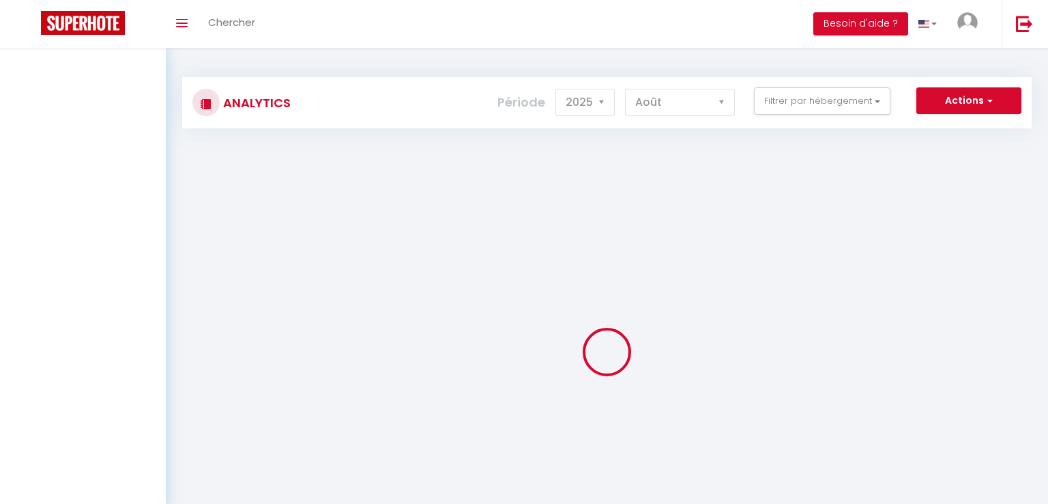
select select "2025"
select select "8"
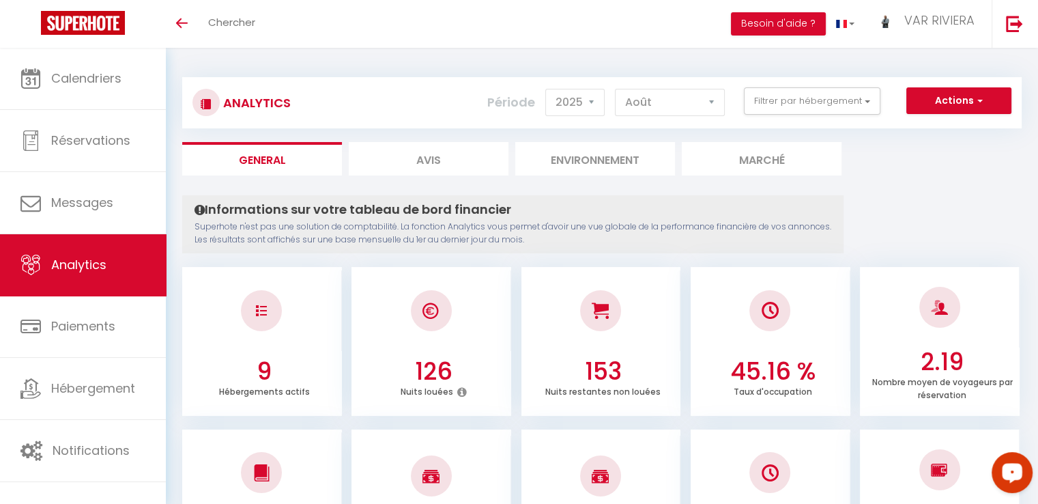
click at [1015, 477] on div "Open LiveChat chat widget" at bounding box center [1011, 471] width 23 height 23
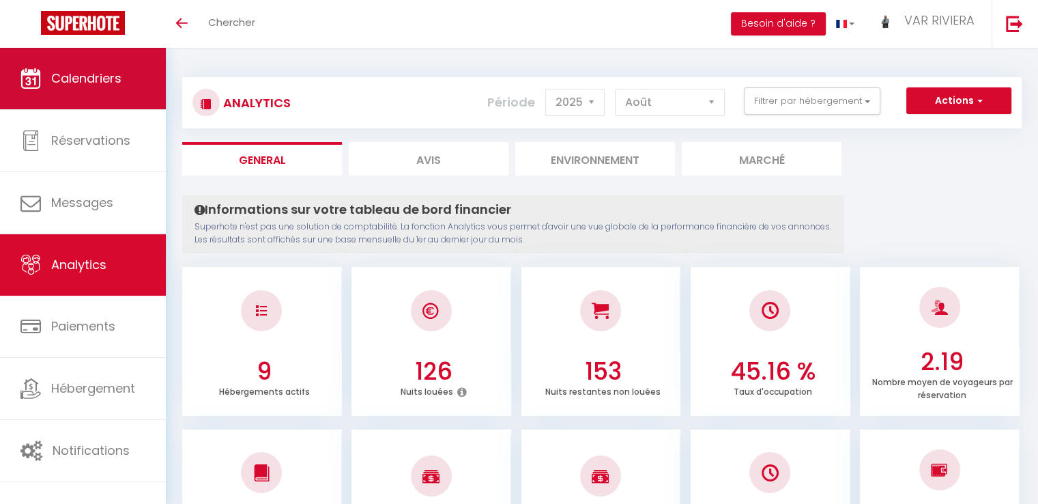
click at [76, 78] on span "Calendriers" at bounding box center [86, 78] width 70 height 17
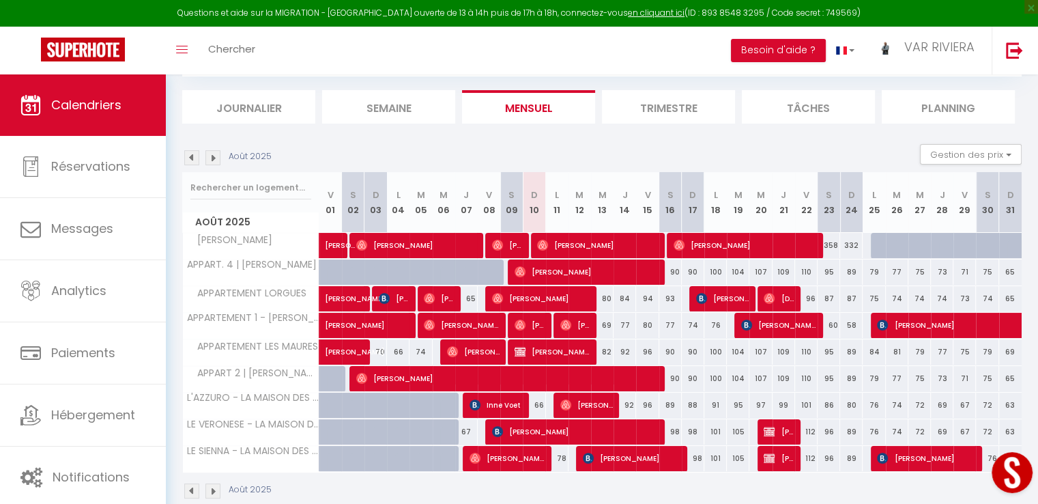
scroll to position [159, 0]
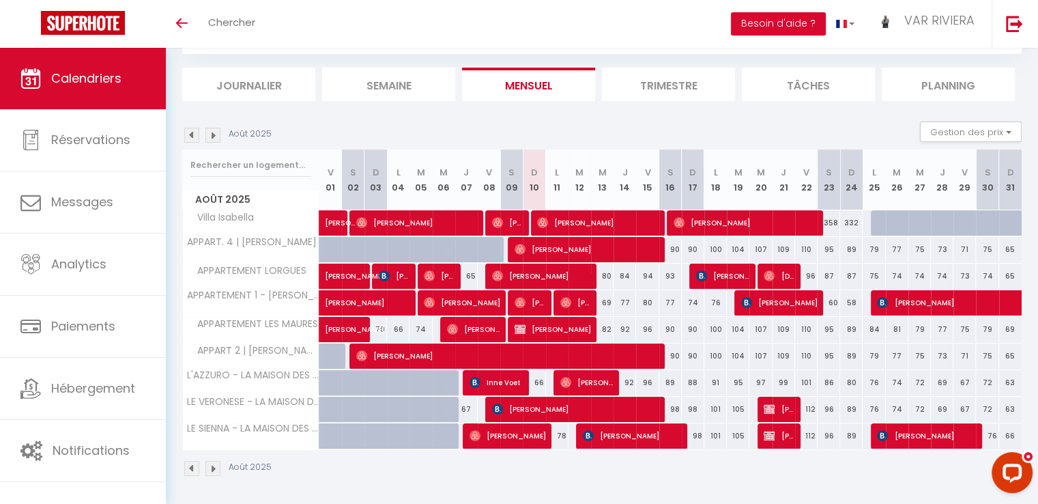
scroll to position [75, 0]
